Goal: Use online tool/utility: Utilize a website feature to perform a specific function

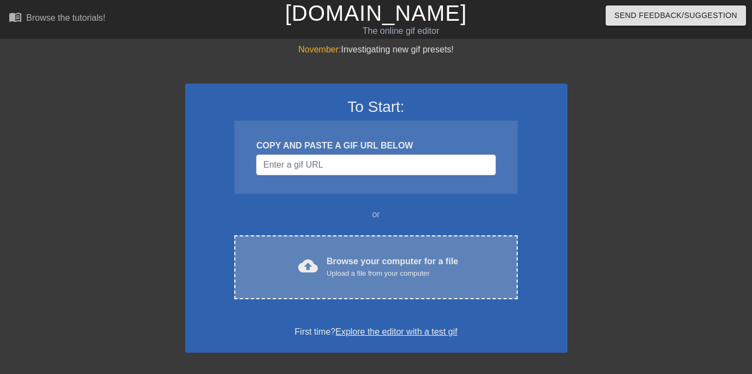
click at [383, 278] on div "Upload a file from your computer" at bounding box center [392, 273] width 132 height 11
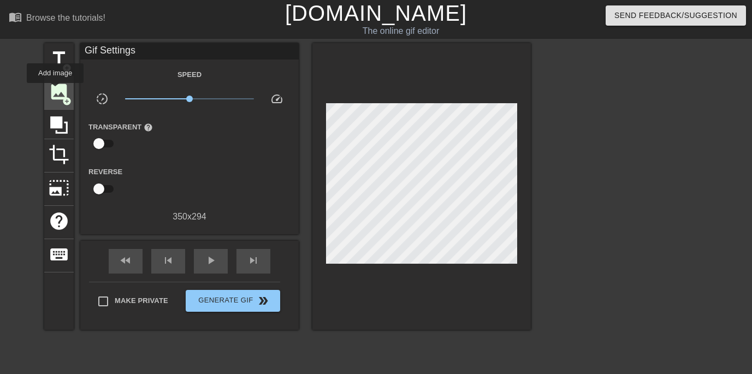
click at [55, 91] on span "image" at bounding box center [59, 91] width 21 height 21
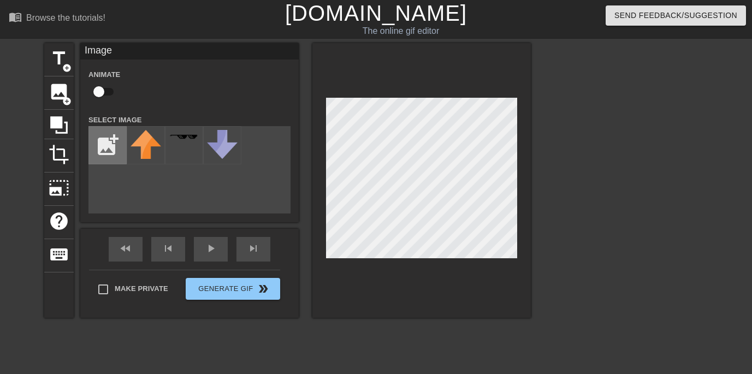
click at [115, 155] on input "file" at bounding box center [107, 145] width 37 height 37
type input "C:\fakepath\image_2025-09-21_182528535.png"
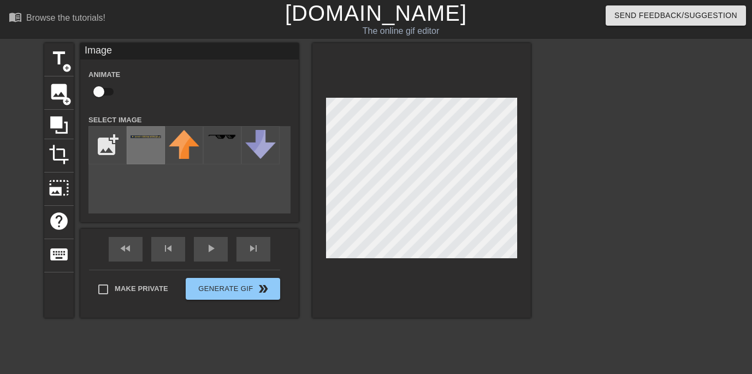
click at [156, 155] on div at bounding box center [146, 145] width 38 height 38
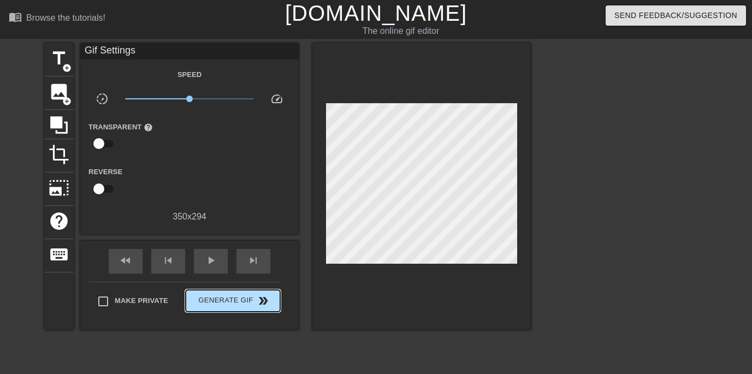
click at [245, 284] on div "Make Private Generate Gif double_arrow" at bounding box center [184, 303] width 191 height 43
click at [243, 307] on button "Generate Gif double_arrow" at bounding box center [233, 301] width 94 height 22
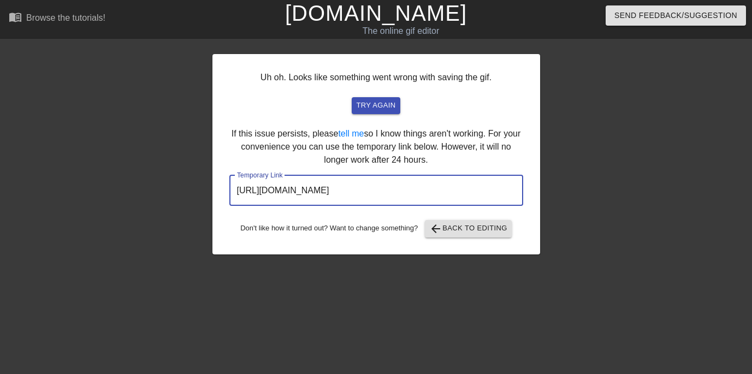
drag, startPoint x: 498, startPoint y: 189, endPoint x: 61, endPoint y: 132, distance: 441.1
click at [61, 132] on div "Uh oh. Looks like something went wrong with saving the gif. try again If this i…" at bounding box center [376, 207] width 752 height 328
